Goal: Task Accomplishment & Management: Use online tool/utility

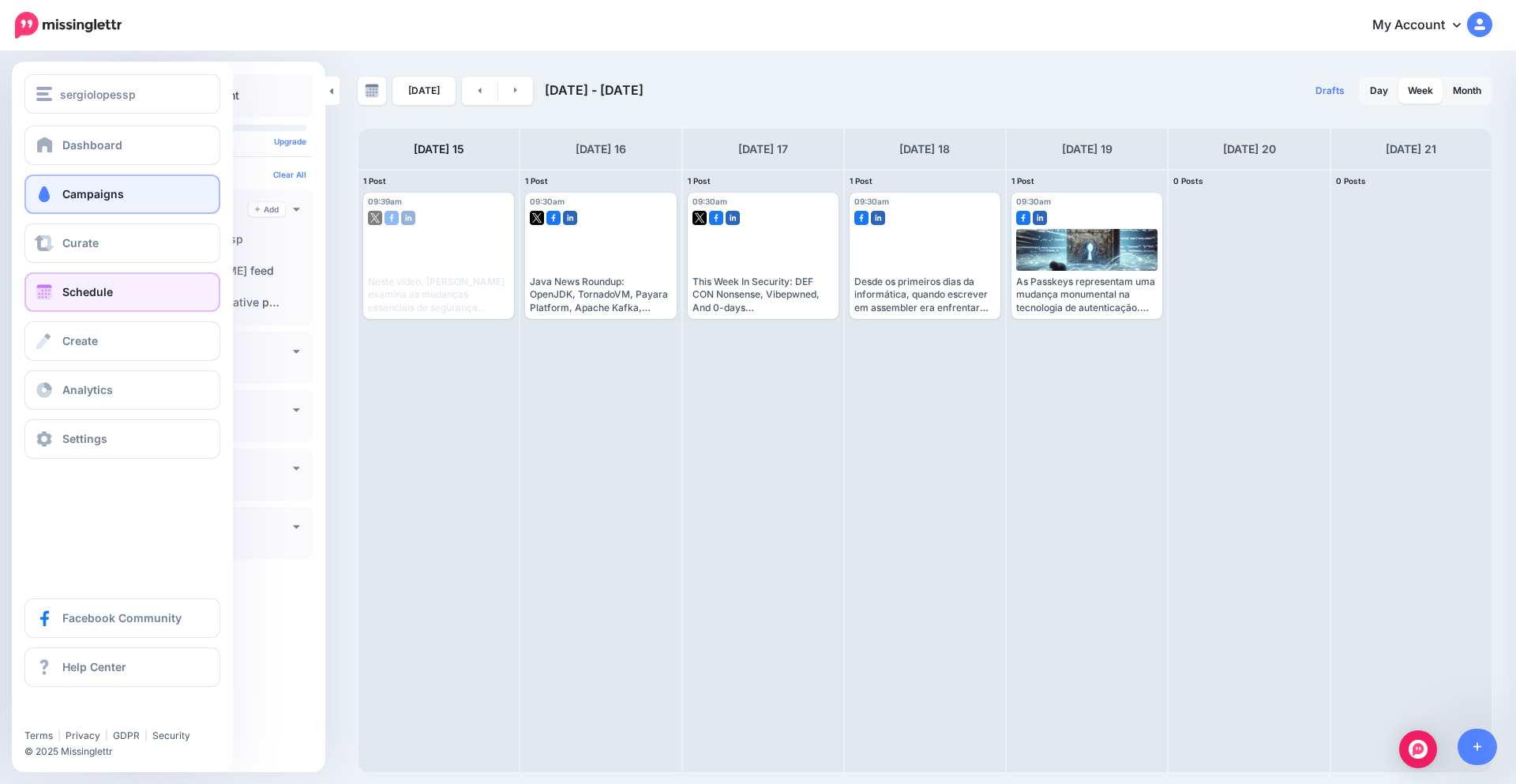
click at [121, 200] on link "Campaigns" at bounding box center [122, 194] width 196 height 40
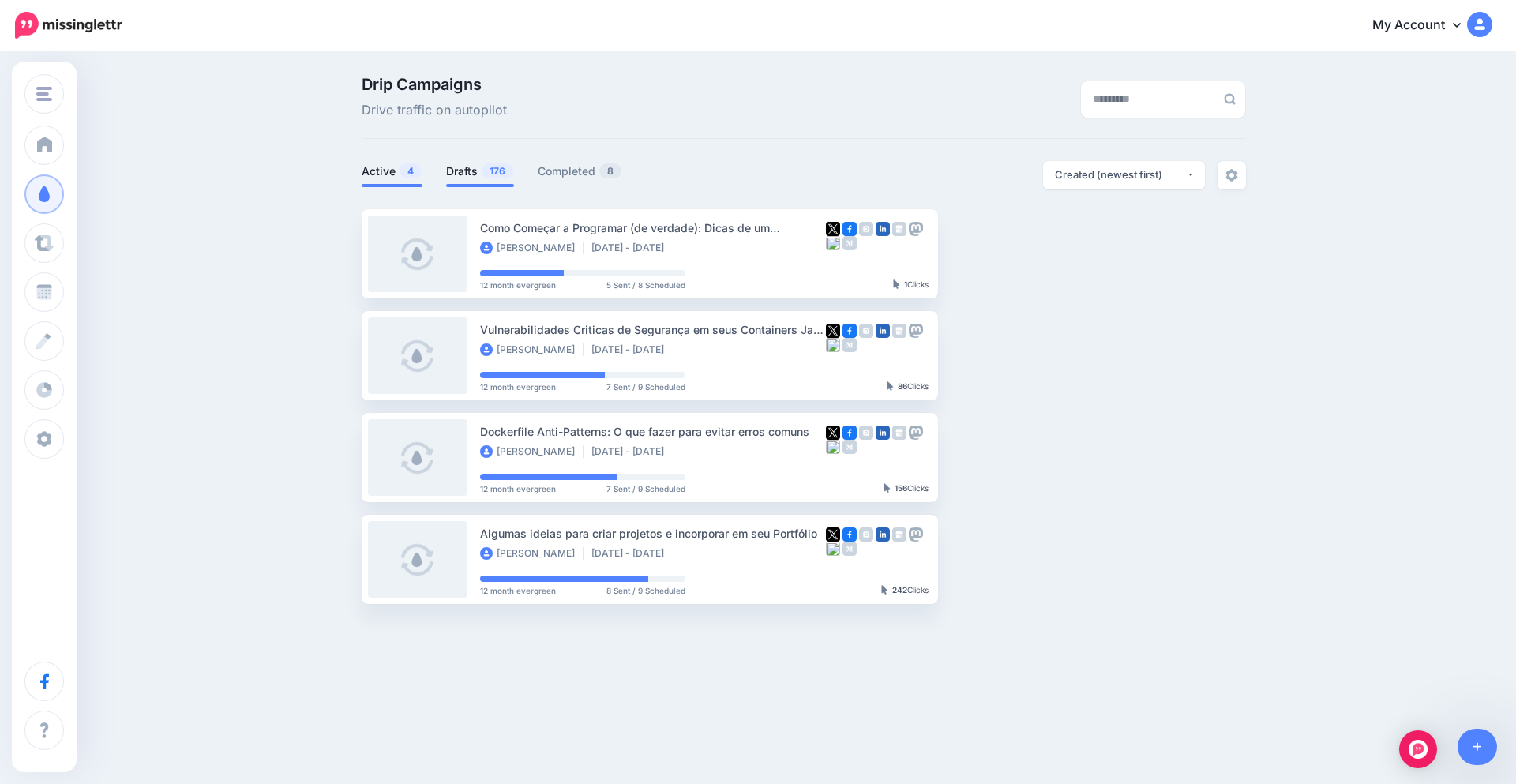
click at [487, 177] on span "176" at bounding box center [497, 171] width 31 height 15
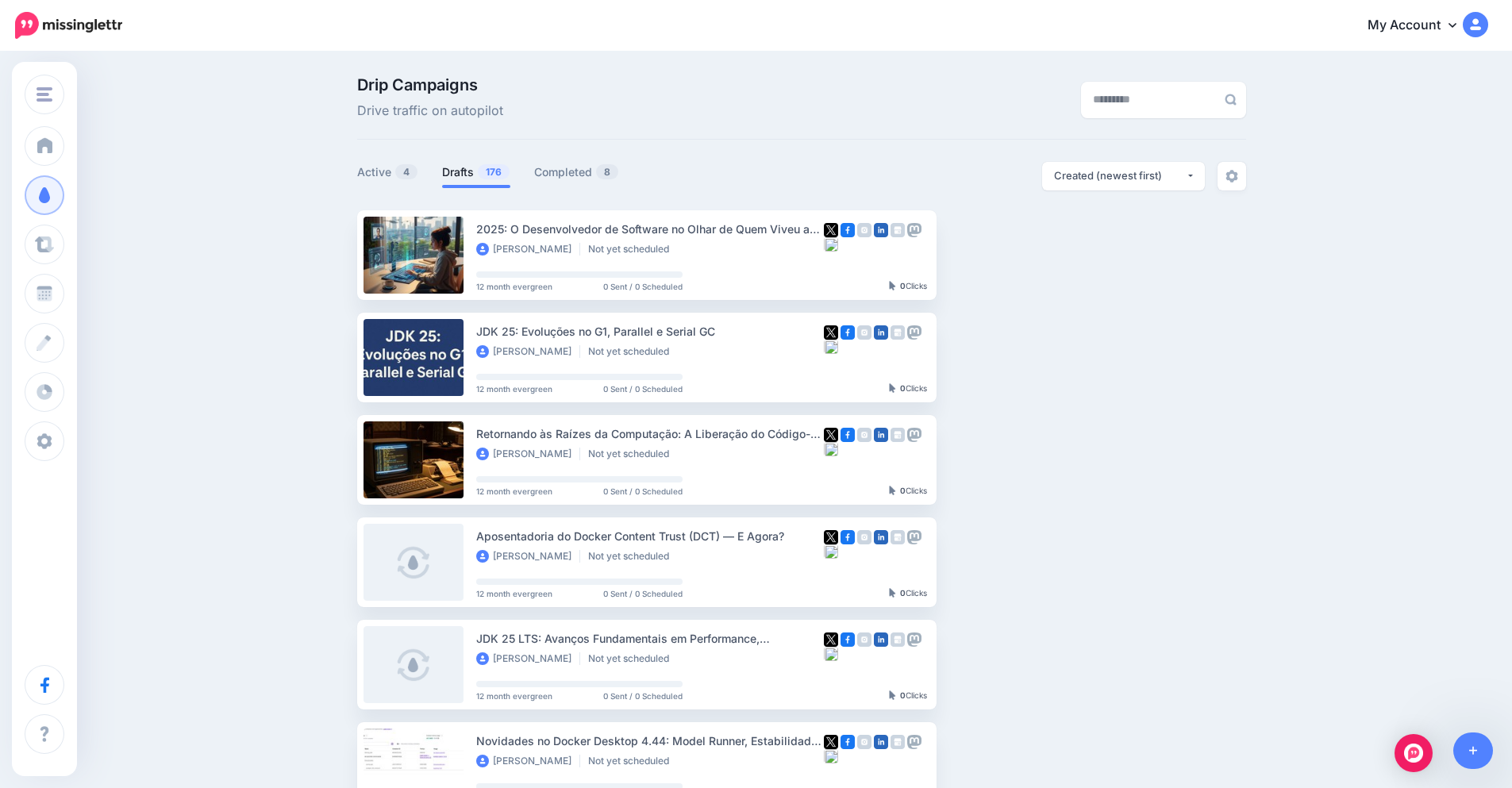
click at [482, 174] on link "Drafts 176" at bounding box center [476, 172] width 68 height 19
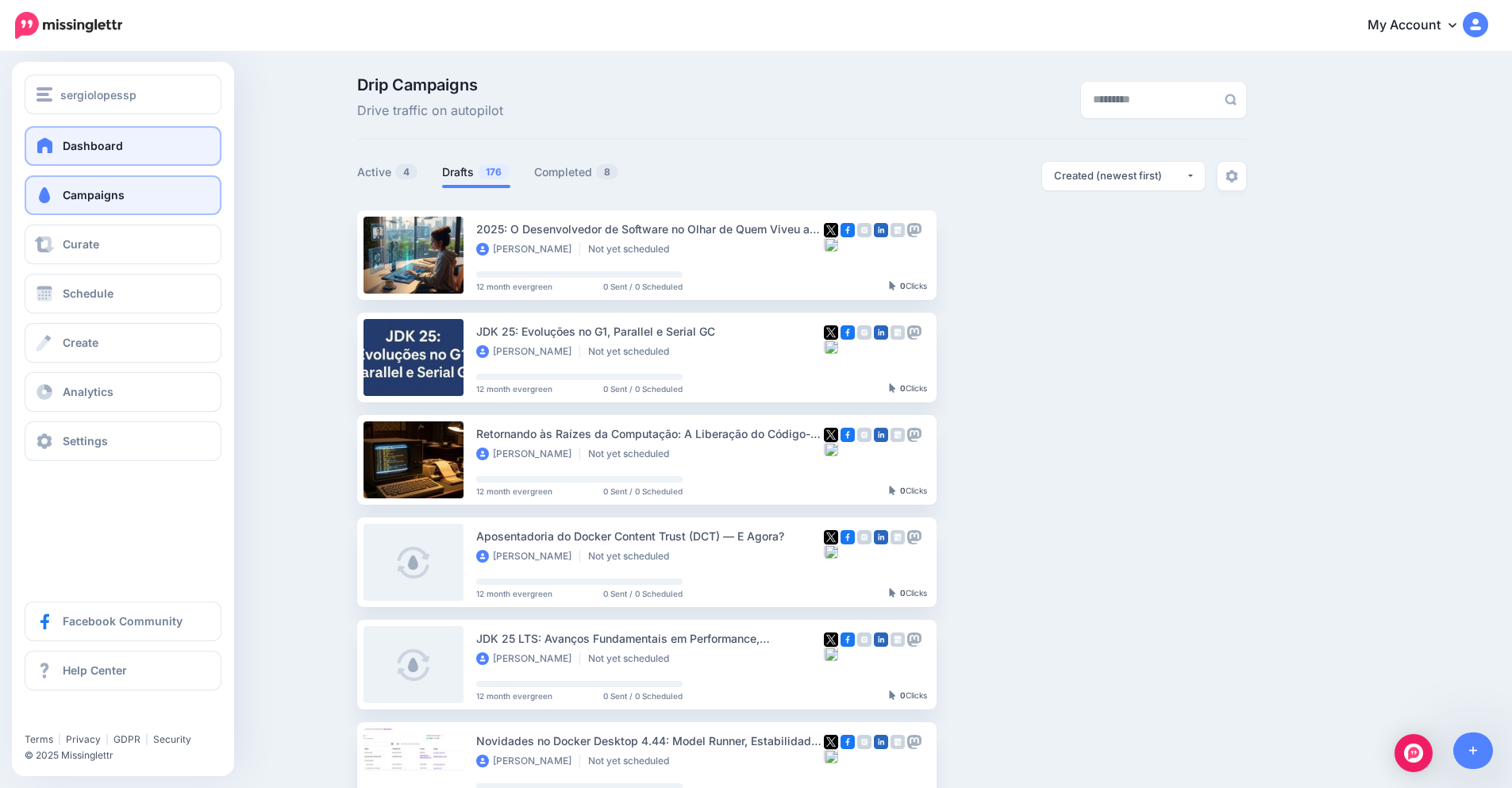
click at [78, 150] on span "Dashboard" at bounding box center [92, 145] width 61 height 13
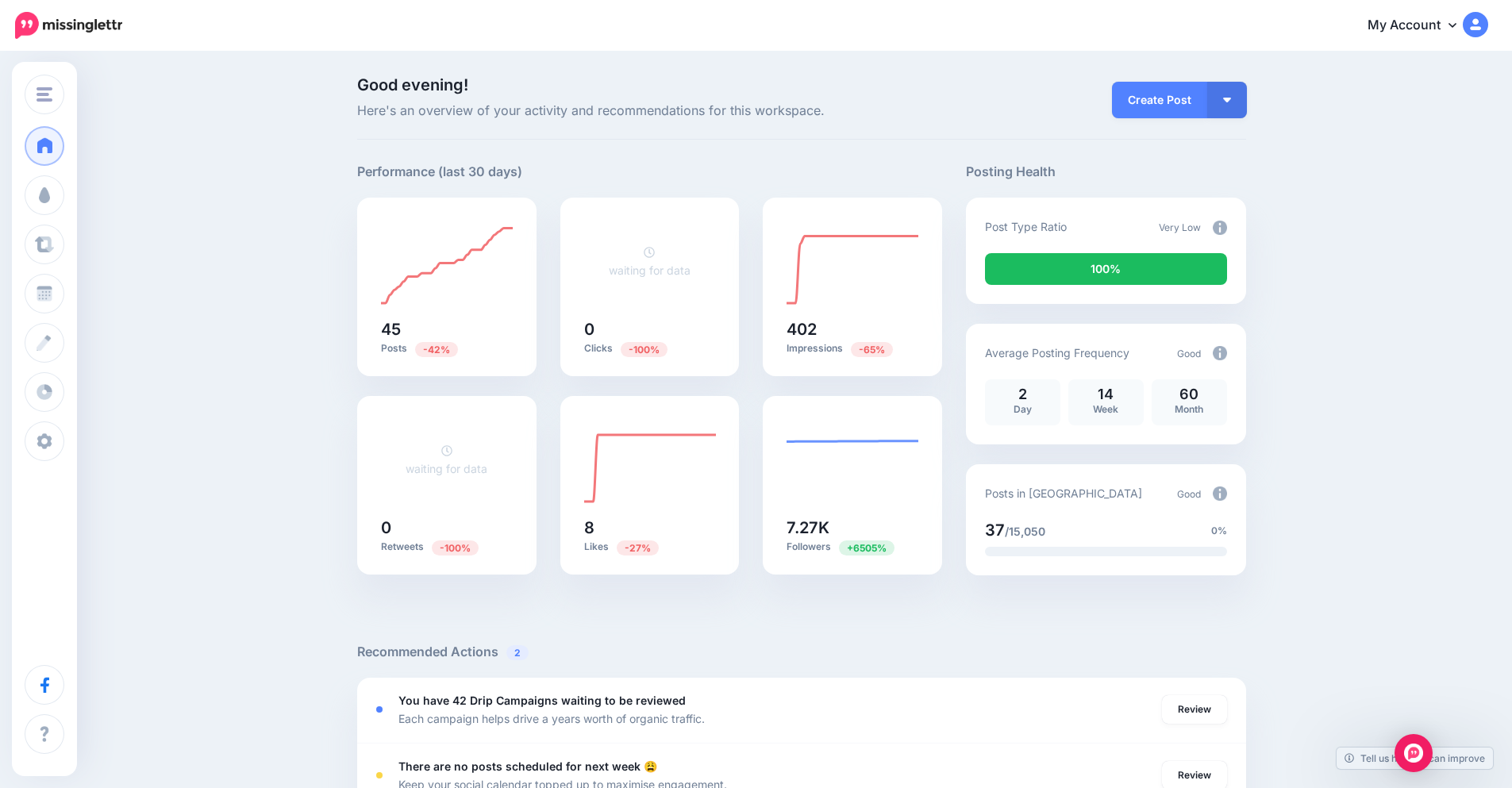
scroll to position [381, 0]
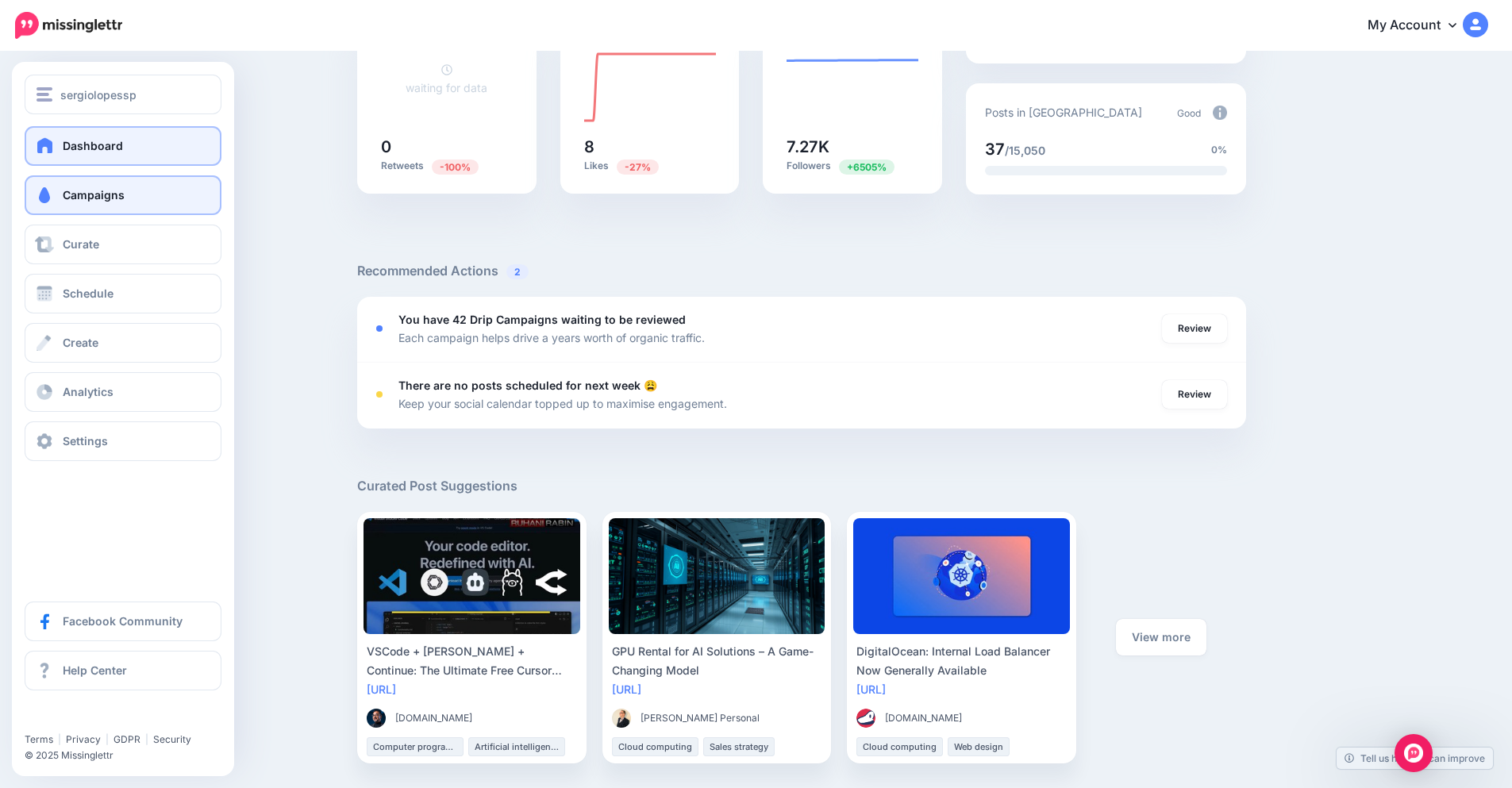
click at [116, 205] on link "Campaigns" at bounding box center [123, 195] width 197 height 40
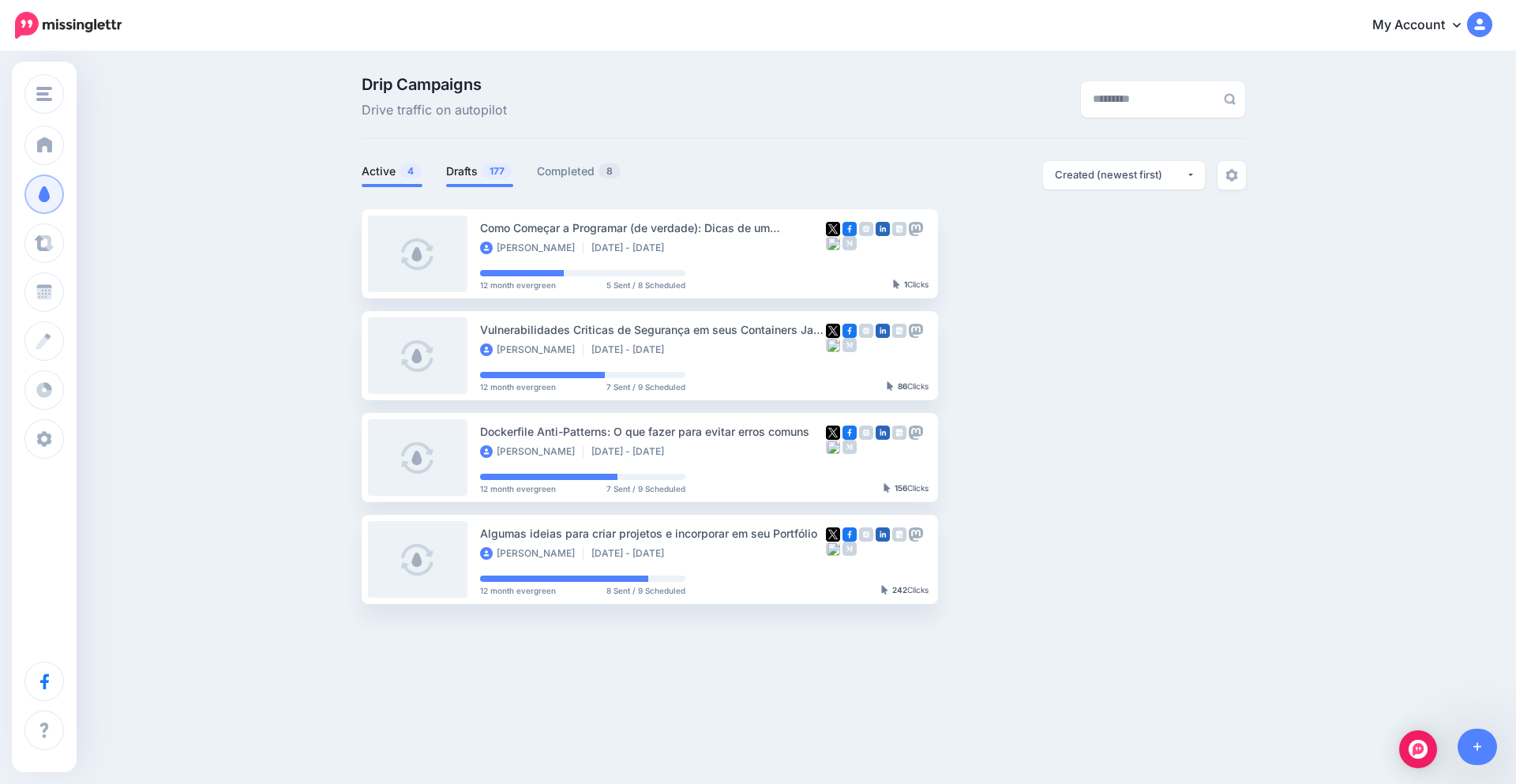
click at [463, 173] on link "Drafts 177" at bounding box center [479, 171] width 67 height 19
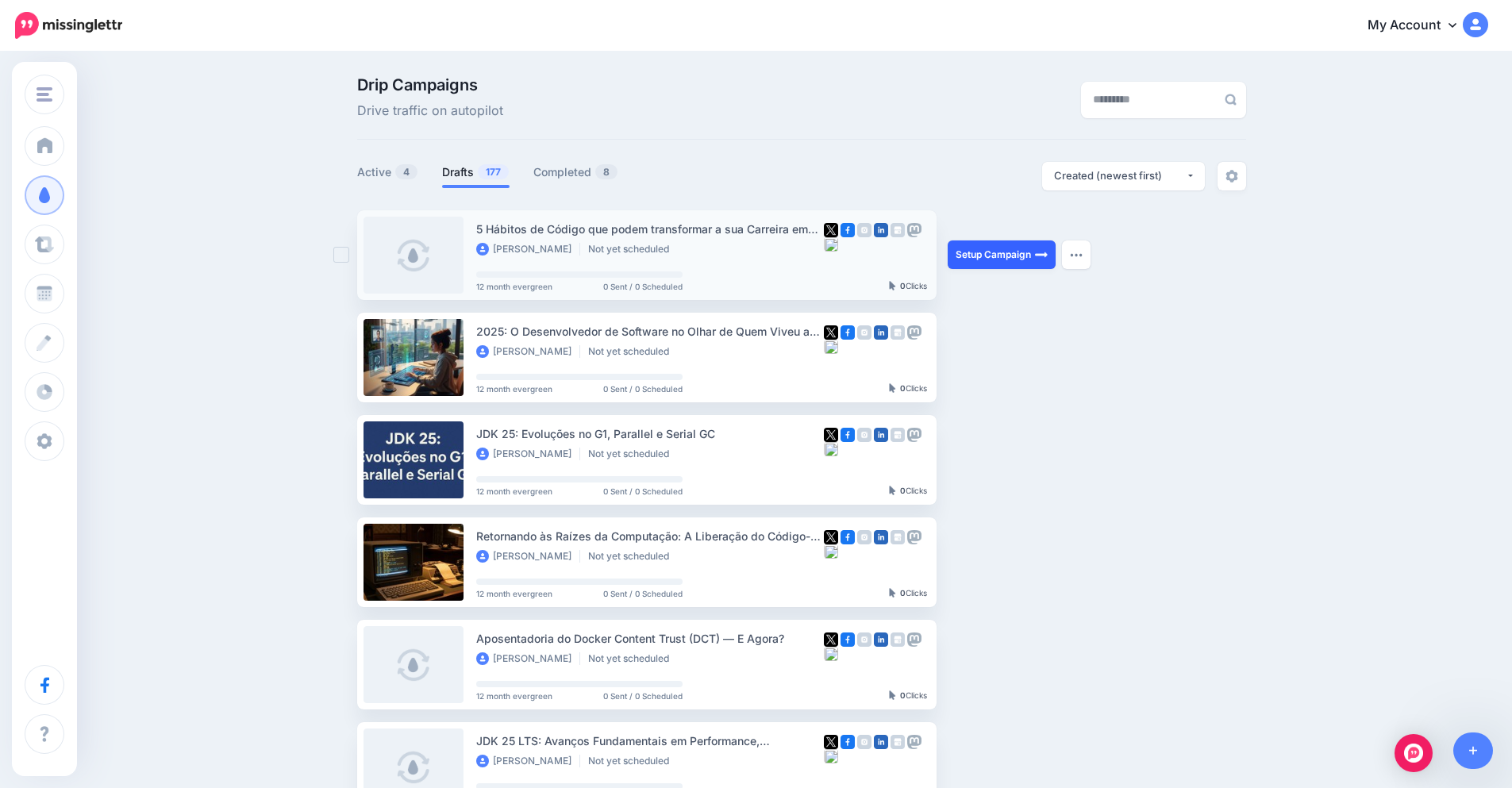
click at [1006, 251] on link "Setup Campaign" at bounding box center [1001, 254] width 108 height 28
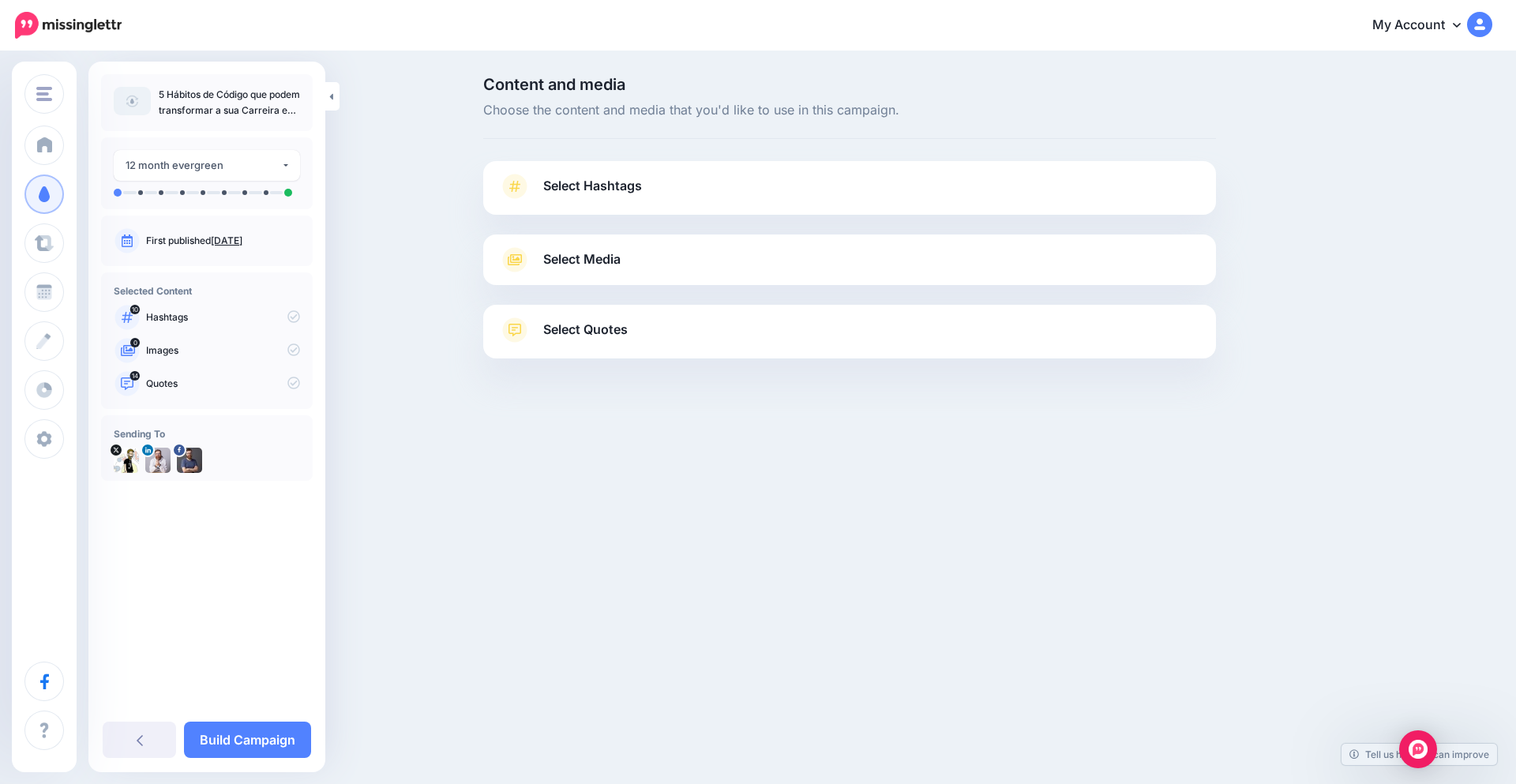
click at [613, 191] on span "Select Hashtags" at bounding box center [592, 186] width 98 height 22
